Goal: Transaction & Acquisition: Purchase product/service

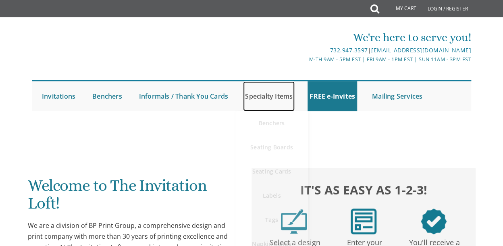
click at [243, 95] on link "Specialty Items" at bounding box center [269, 96] width 52 height 30
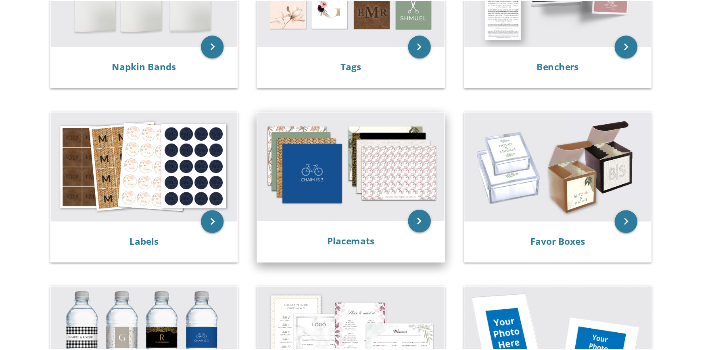
scroll to position [231, 0]
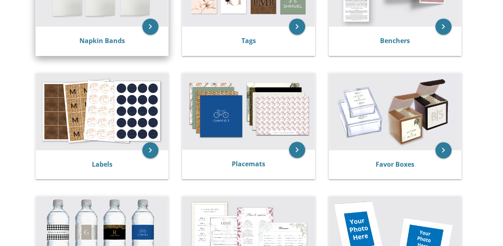
click at [120, 27] on div "Napkin Bands" at bounding box center [102, 41] width 132 height 29
click at [119, 41] on link "Napkin Bands" at bounding box center [102, 40] width 46 height 9
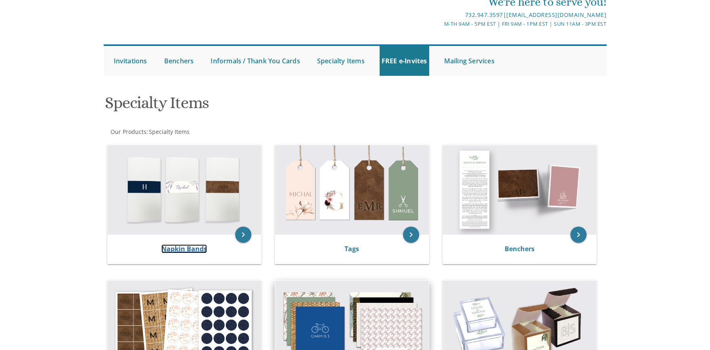
scroll to position [0, 0]
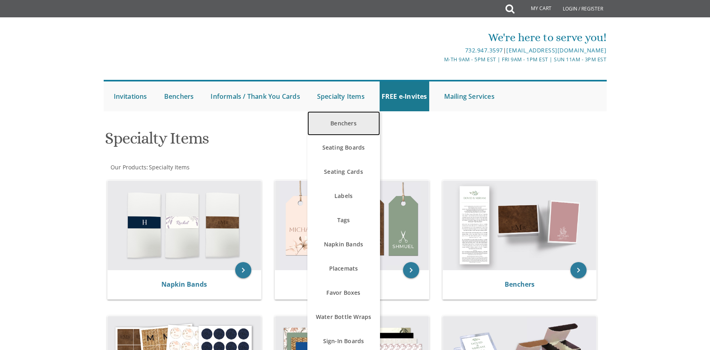
click at [319, 120] on link "Benchers" at bounding box center [343, 123] width 73 height 24
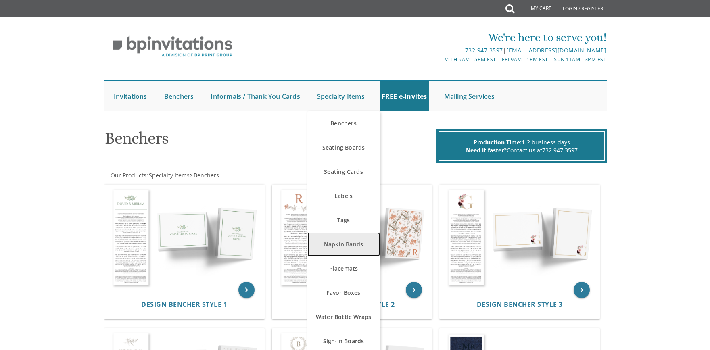
click at [332, 246] on link "Napkin Bands" at bounding box center [343, 244] width 73 height 24
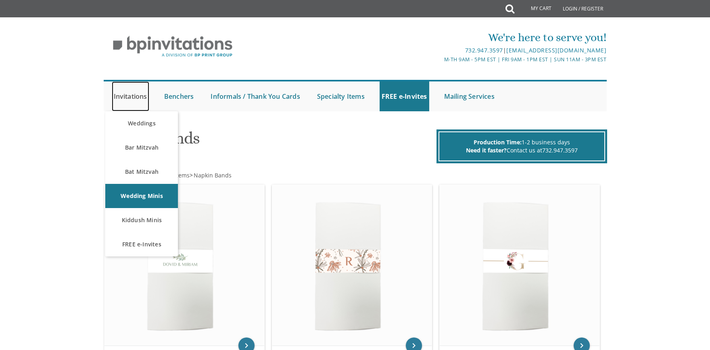
click at [145, 96] on link "Invitations" at bounding box center [131, 96] width 38 height 30
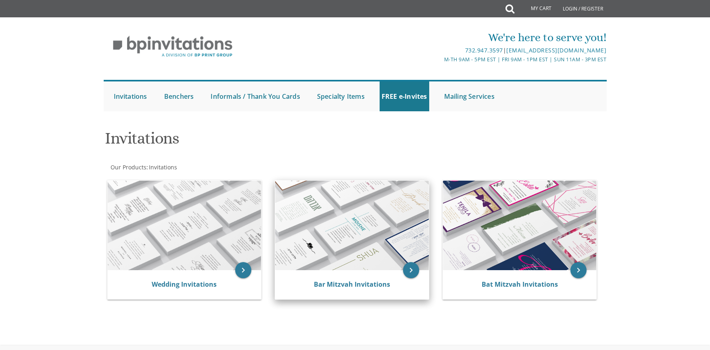
click at [391, 246] on img at bounding box center [352, 226] width 154 height 90
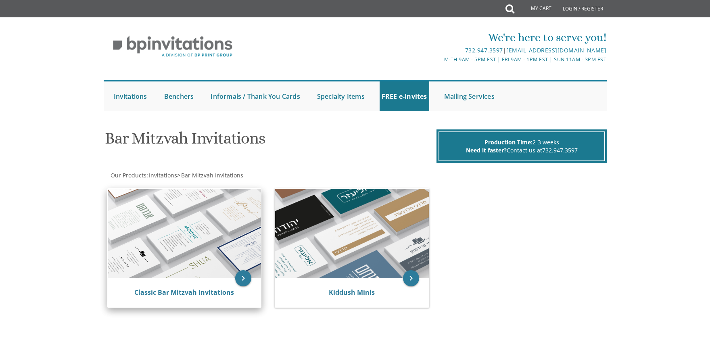
click at [189, 207] on img at bounding box center [185, 234] width 154 height 90
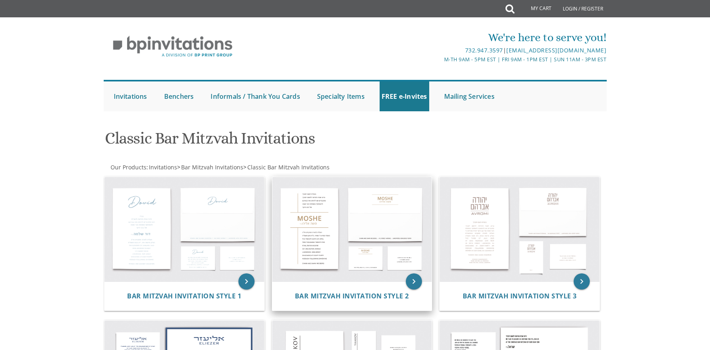
click at [322, 226] on img at bounding box center [352, 229] width 160 height 105
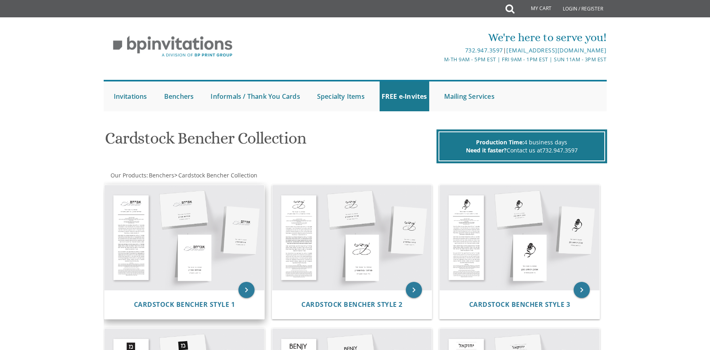
click at [225, 269] on img at bounding box center [184, 237] width 160 height 105
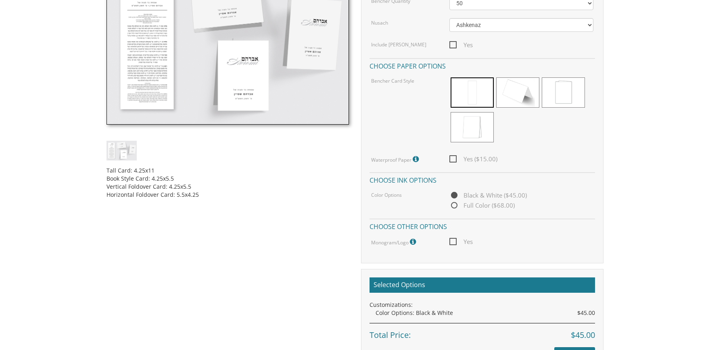
scroll to position [335, 0]
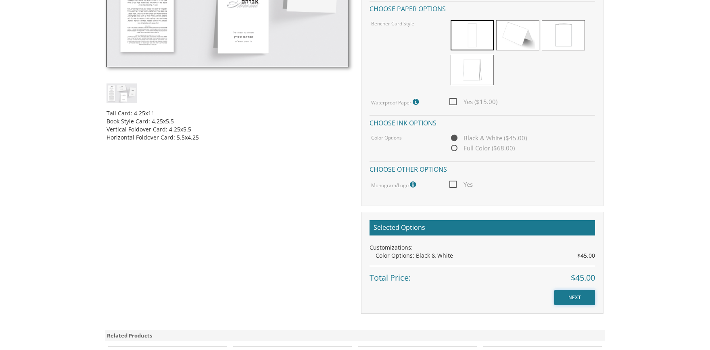
click at [573, 294] on input "NEXT" at bounding box center [574, 297] width 41 height 15
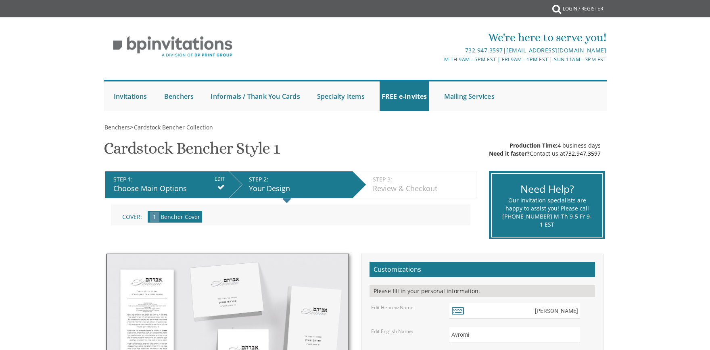
scroll to position [335, 0]
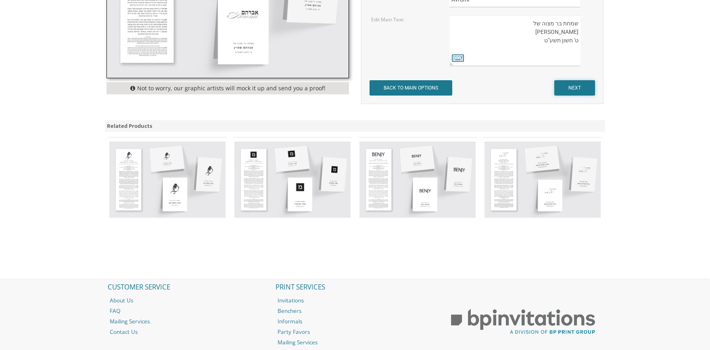
click at [586, 82] on input "NEXT" at bounding box center [574, 87] width 41 height 15
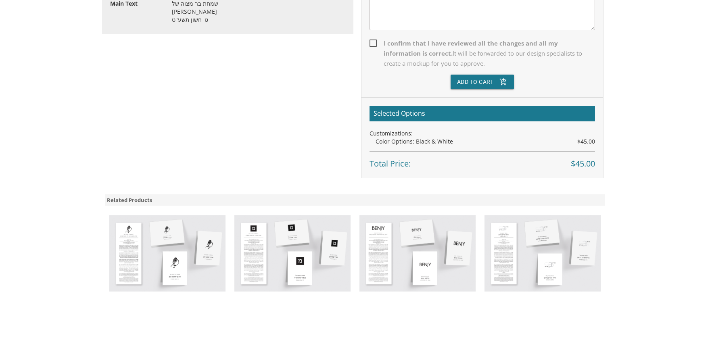
scroll to position [335, 0]
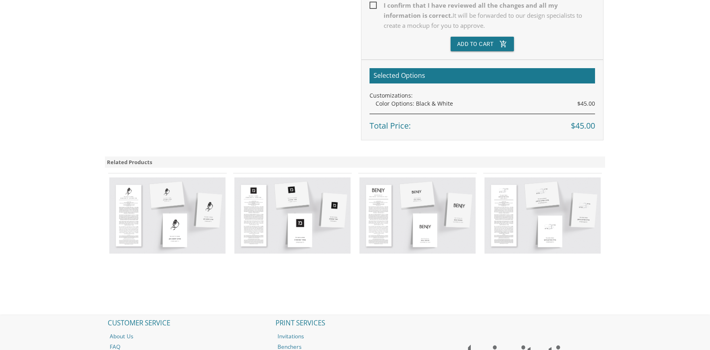
click at [372, 4] on span "I confirm that I have reviewed all the changes and all my information is correc…" at bounding box center [481, 15] width 225 height 30
click at [372, 4] on input "I confirm that I have reviewed all the changes and all my information is correc…" at bounding box center [371, 4] width 5 height 5
checkbox input "true"
click at [490, 42] on button "Add To Cart add_shopping_cart" at bounding box center [483, 44] width 64 height 15
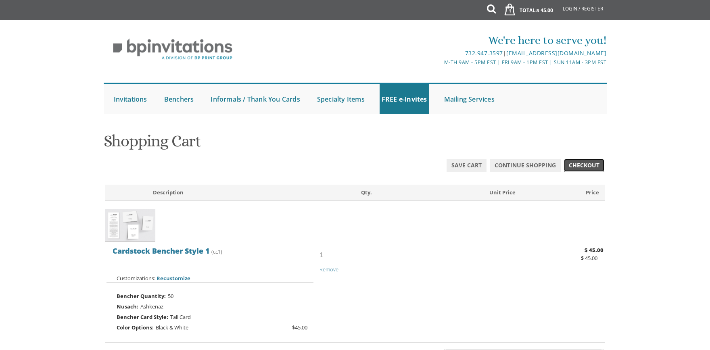
click at [597, 163] on span "Checkout" at bounding box center [584, 165] width 31 height 8
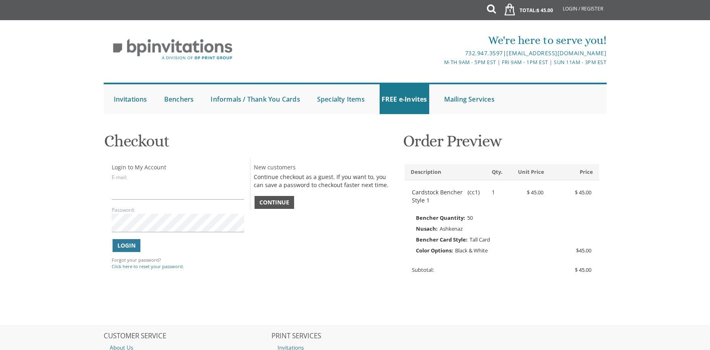
click at [272, 199] on span "Continue" at bounding box center [274, 202] width 30 height 8
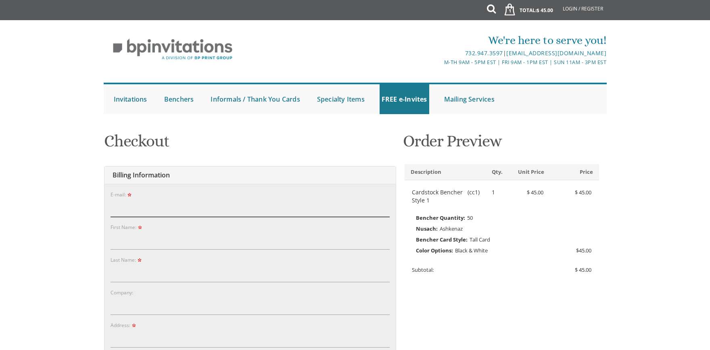
click at [233, 207] on input "E-mail:" at bounding box center [250, 207] width 279 height 19
type input "[PERSON_NAME][EMAIL_ADDRESS][DOMAIN_NAME]"
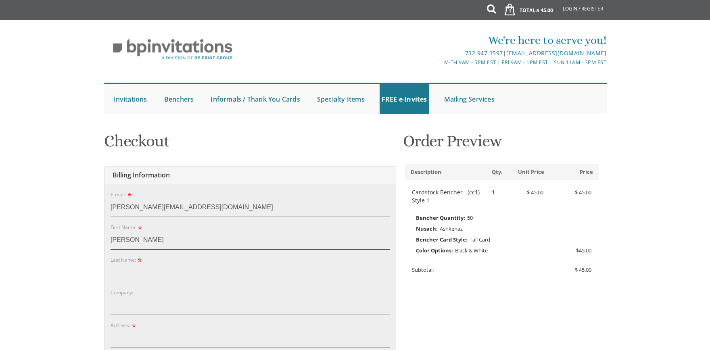
type input "[PERSON_NAME]"
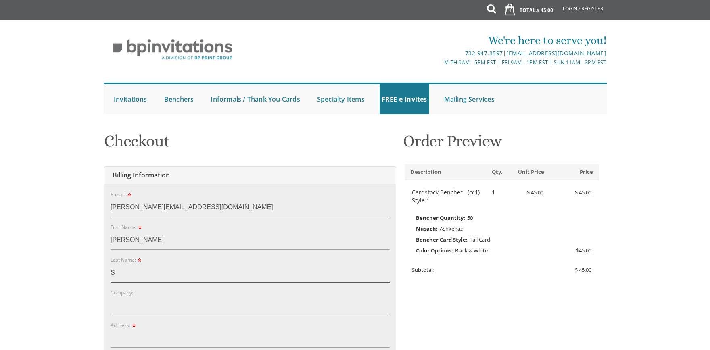
type input "S"
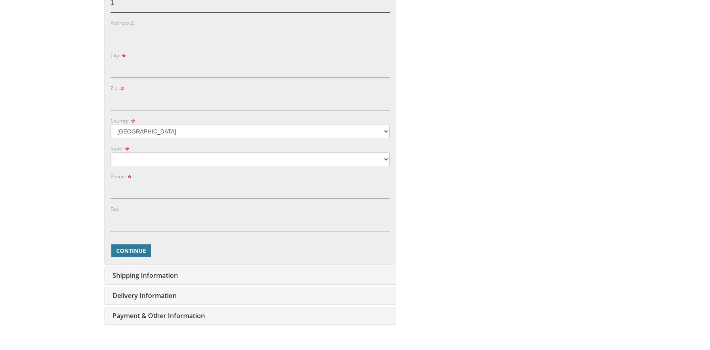
scroll to position [333, 0]
type input "[STREET_ADDRESS]"
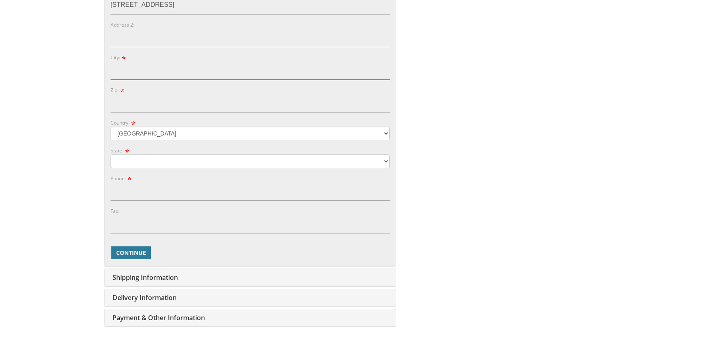
click at [125, 69] on input "City:" at bounding box center [250, 70] width 279 height 19
type input "Lakewood"
type input "08701"
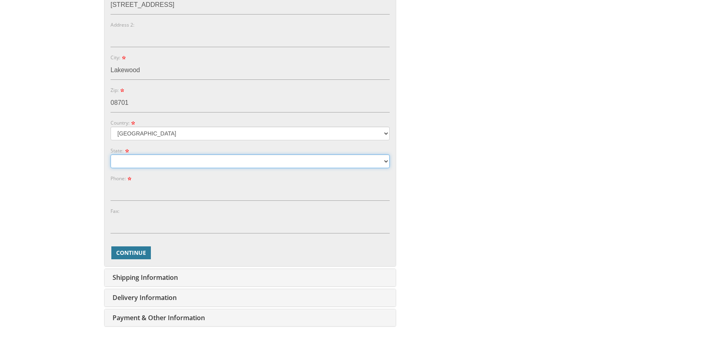
click at [111, 154] on select "Alabama Alaska Guam" at bounding box center [250, 161] width 279 height 14
select select "NJ"
click option "New Jersey" at bounding box center [0, 0] width 0 height 0
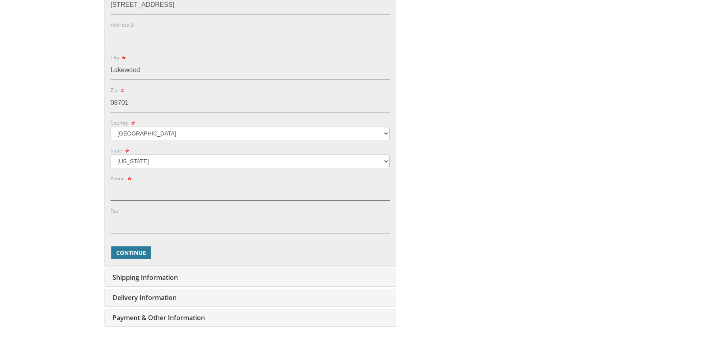
click at [145, 197] on input "Phone:" at bounding box center [250, 191] width 279 height 19
type input "8483209876"
click at [134, 255] on span "Continue" at bounding box center [131, 253] width 30 height 8
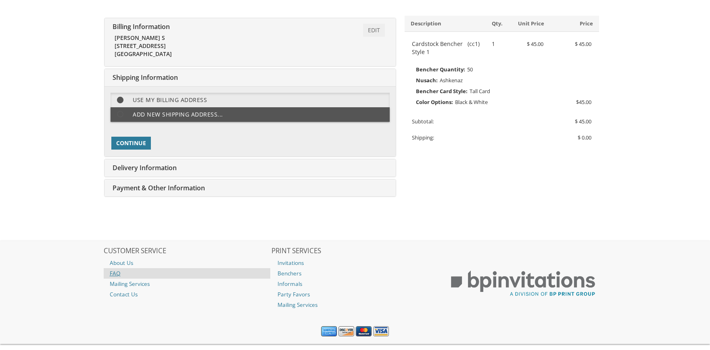
scroll to position [164, 0]
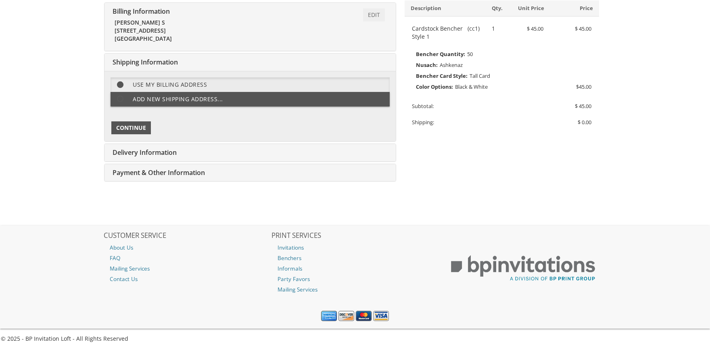
click at [137, 125] on span "Continue" at bounding box center [131, 128] width 30 height 8
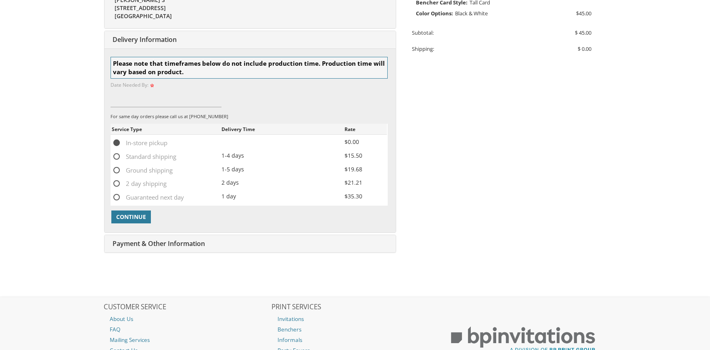
scroll to position [252, 0]
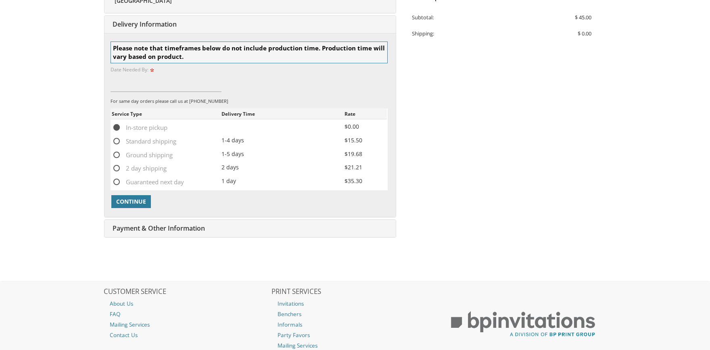
click at [144, 139] on span "Standard shipping" at bounding box center [144, 141] width 65 height 10
click at [117, 139] on input "Standard shipping" at bounding box center [114, 140] width 5 height 5
radio input "true"
click at [135, 200] on span "Continue" at bounding box center [131, 202] width 30 height 8
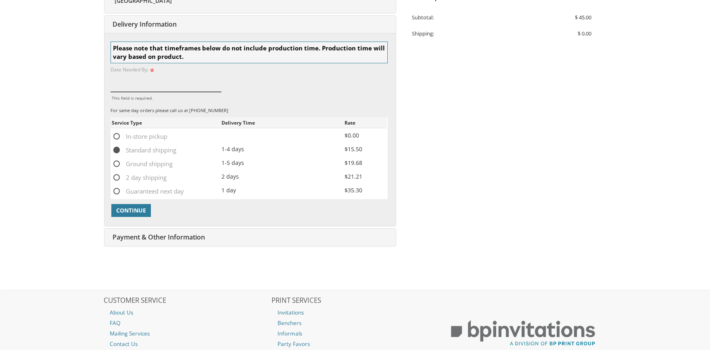
click at [177, 88] on input "This field is required." at bounding box center [166, 82] width 111 height 19
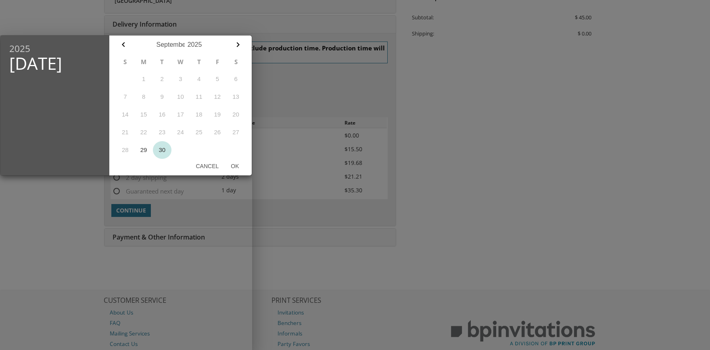
click at [162, 151] on button "30" at bounding box center [162, 150] width 19 height 18
click at [237, 164] on button "Ok" at bounding box center [235, 166] width 20 height 15
type input "Sep 30, 2025"
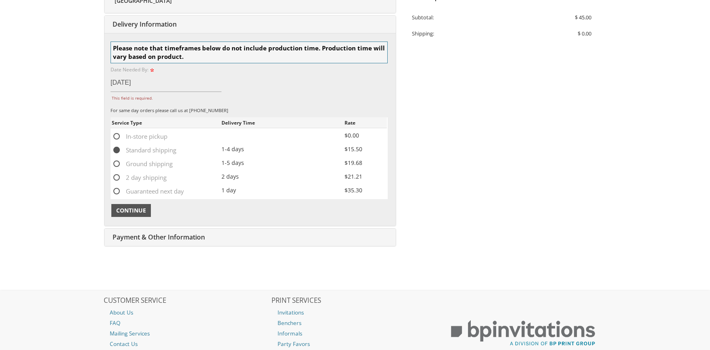
click at [142, 208] on span "Continue" at bounding box center [131, 211] width 30 height 8
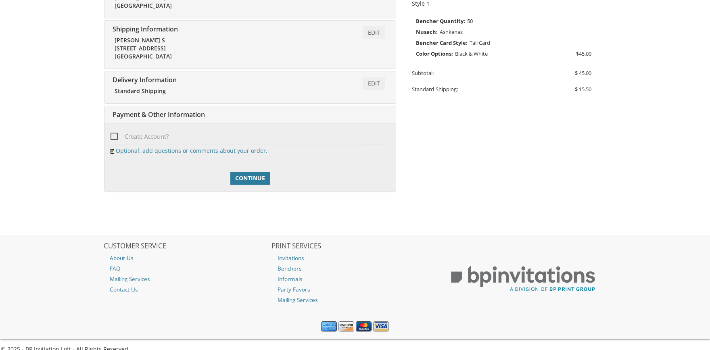
scroll to position [207, 0]
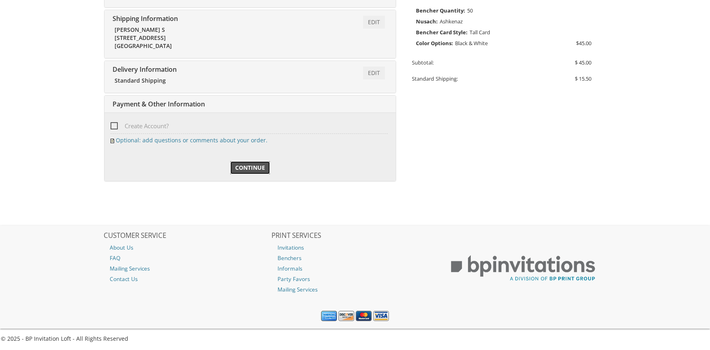
click at [251, 171] on link "Continue" at bounding box center [250, 167] width 40 height 13
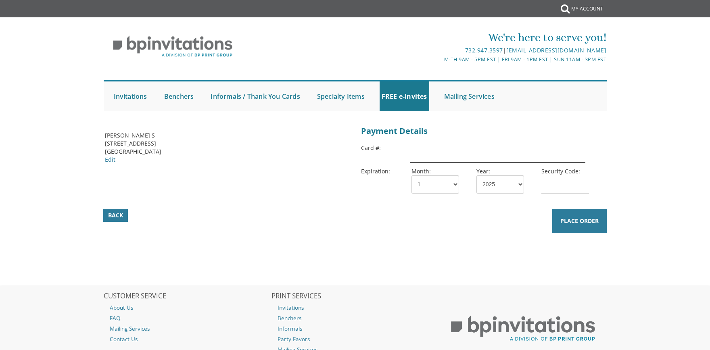
click at [428, 159] on input "text" at bounding box center [497, 153] width 175 height 19
click at [442, 149] on input "text" at bounding box center [497, 153] width 175 height 19
click at [419, 155] on input "text" at bounding box center [497, 153] width 175 height 19
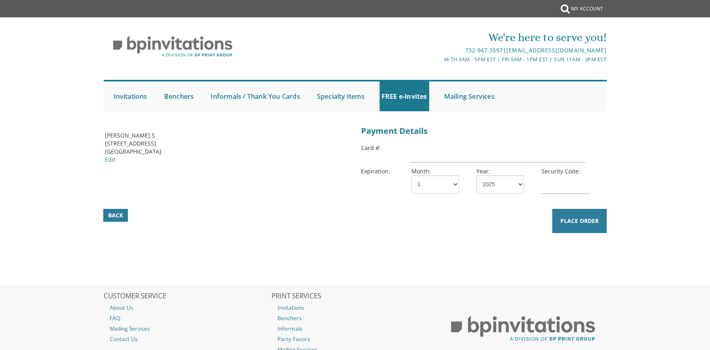
click at [400, 132] on div "Payment Details" at bounding box center [483, 131] width 244 height 16
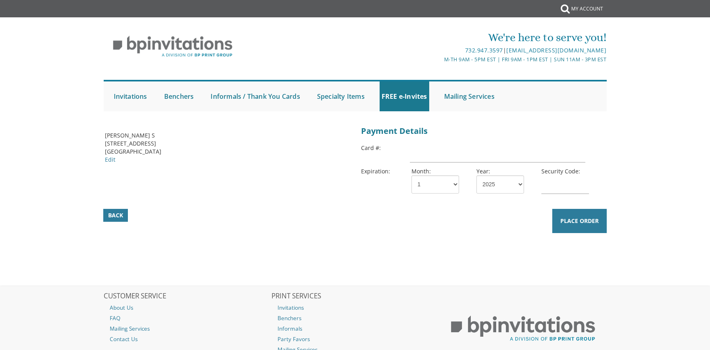
click at [400, 132] on div "Payment Details" at bounding box center [483, 131] width 244 height 16
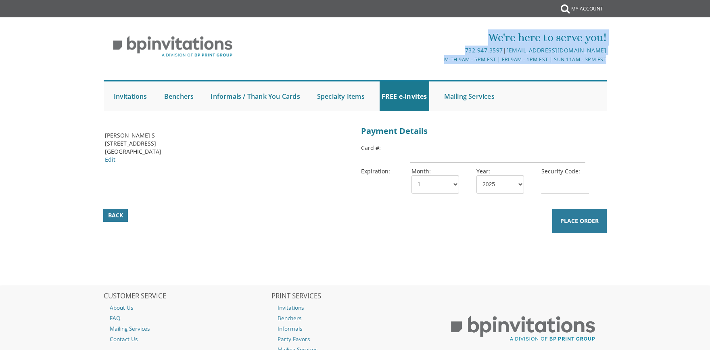
drag, startPoint x: 626, startPoint y: 56, endPoint x: 403, endPoint y: 30, distance: 224.6
click at [403, 30] on div "We're here to serve you! 732.947.3597 | [EMAIL_ADDRESS][DOMAIN_NAME] M-Th 9am -…" at bounding box center [355, 68] width 710 height 94
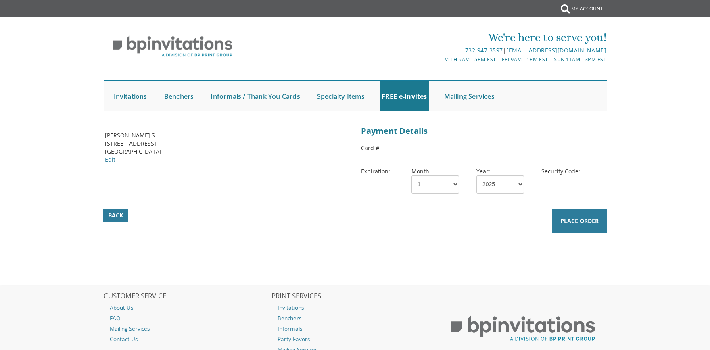
click at [403, 30] on div "We're here to serve you!" at bounding box center [438, 37] width 335 height 16
click at [112, 174] on div "Back Place Order" at bounding box center [354, 178] width 521 height 111
drag, startPoint x: 128, startPoint y: 171, endPoint x: 95, endPoint y: 113, distance: 67.5
click at [95, 113] on body "Submit My Account We're here to serve you! 732.947.3597 | [EMAIL_ADDRESS][DOMAI…" at bounding box center [355, 205] width 710 height 411
click at [95, 113] on div "We're here to serve you! 732.947.3597 | [EMAIL_ADDRESS][DOMAIN_NAME] M-Th 9am -…" at bounding box center [355, 68] width 710 height 94
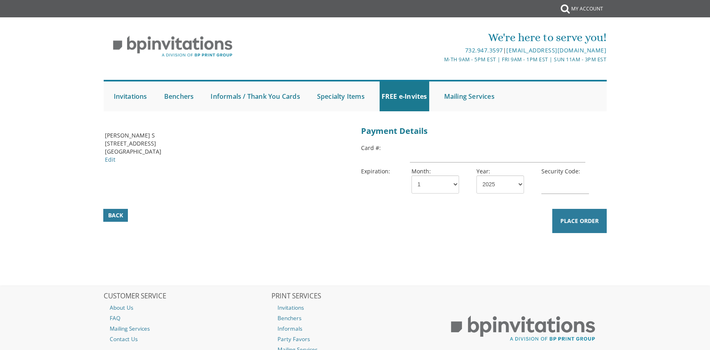
click at [263, 41] on div "We're here to serve you! 732.947.3597 | [EMAIL_ADDRESS][DOMAIN_NAME] M-Th 9am -…" at bounding box center [355, 46] width 504 height 42
click at [440, 158] on input "text" at bounding box center [497, 153] width 175 height 19
click at [450, 148] on input "text" at bounding box center [497, 153] width 175 height 19
click at [437, 149] on input "text" at bounding box center [497, 153] width 175 height 19
click at [401, 248] on div "Billing Address [PERSON_NAME] S [STREET_ADDRESS] [GEOGRAPHIC_DATA] Edit Payment…" at bounding box center [355, 186] width 504 height 127
